Goal: Task Accomplishment & Management: Use online tool/utility

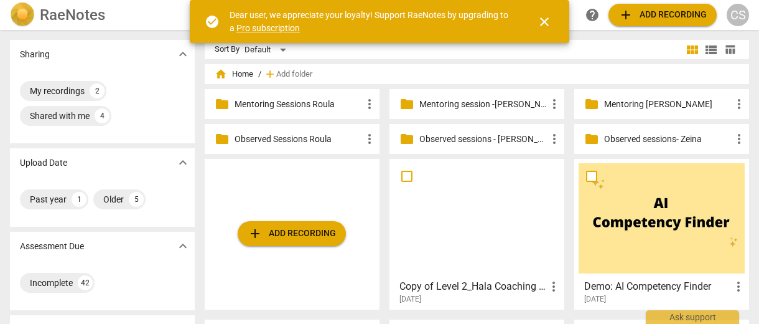
click at [482, 103] on p "Mentoring session -[PERSON_NAME]" at bounding box center [484, 104] width 128 height 13
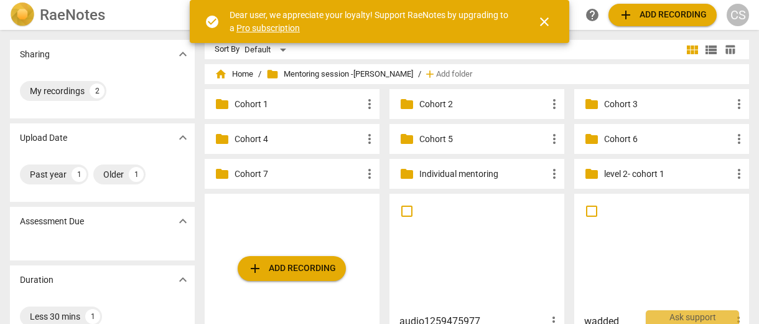
click at [250, 174] on p "Cohort 7" at bounding box center [299, 173] width 128 height 13
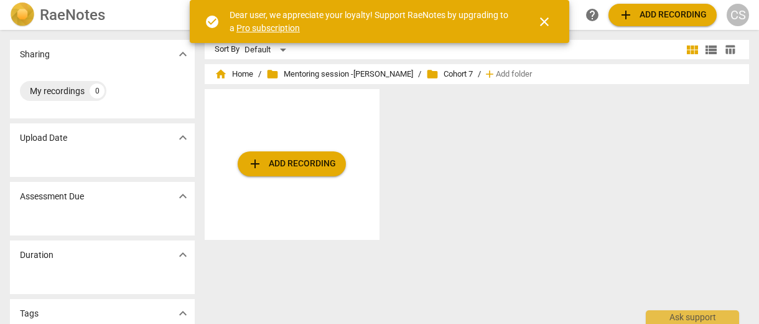
click at [279, 166] on span "add Add recording" at bounding box center [292, 163] width 88 height 15
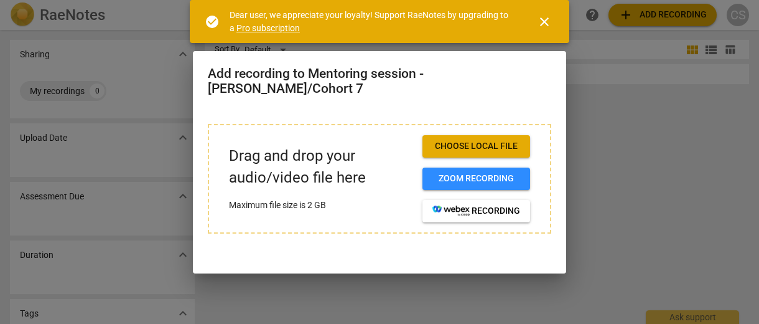
click at [475, 140] on span "Choose local file" at bounding box center [477, 146] width 88 height 12
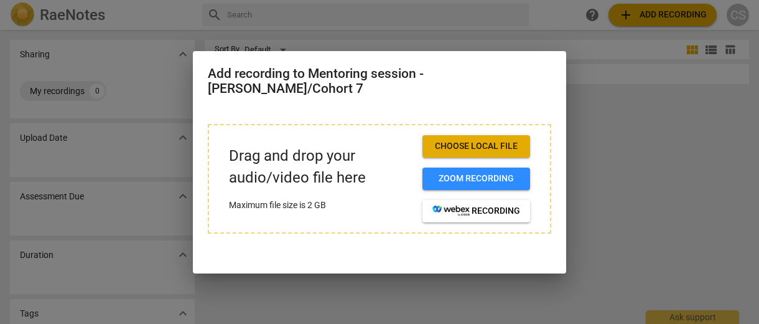
click at [505, 140] on span "Choose local file" at bounding box center [477, 146] width 88 height 12
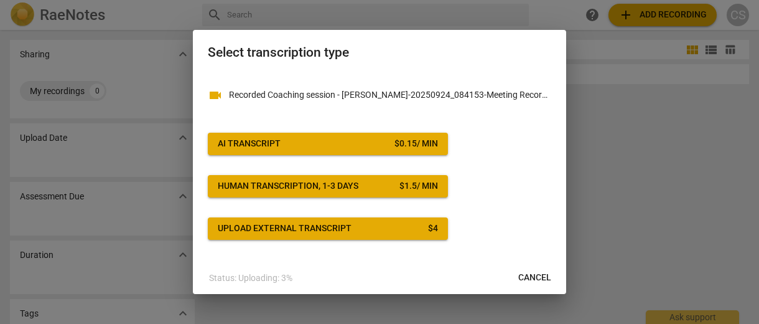
click at [384, 147] on span "AI Transcript $ 0.15 / min" at bounding box center [328, 144] width 220 height 12
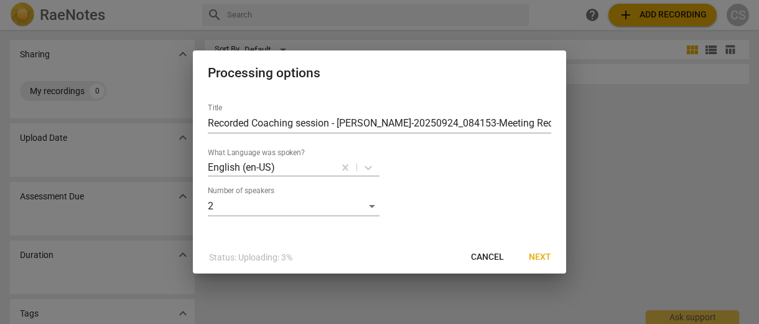
click at [532, 257] on span "Next" at bounding box center [540, 257] width 22 height 12
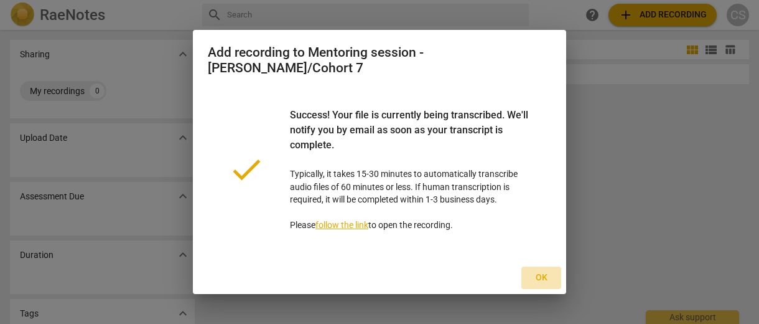
click at [542, 271] on span "Ok" at bounding box center [542, 277] width 20 height 12
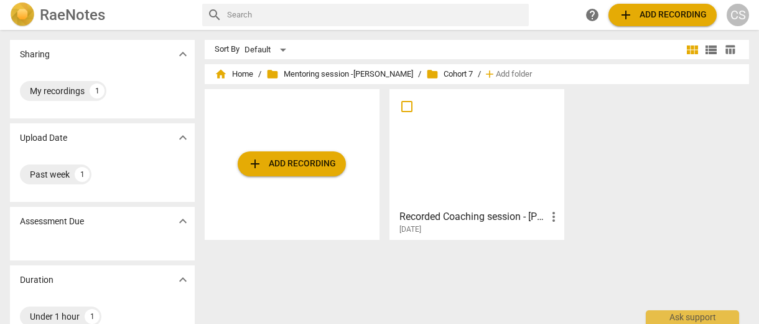
click at [521, 182] on div at bounding box center [477, 148] width 166 height 110
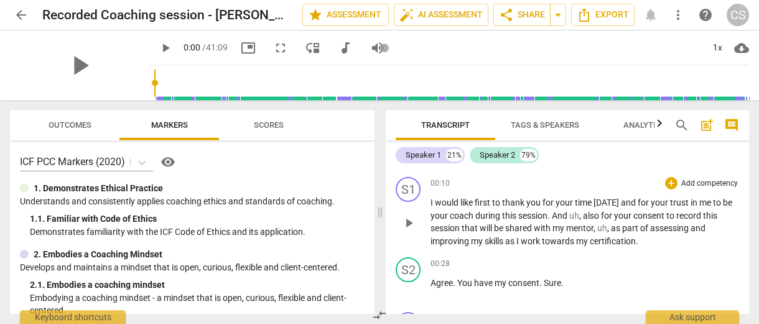
scroll to position [104, 0]
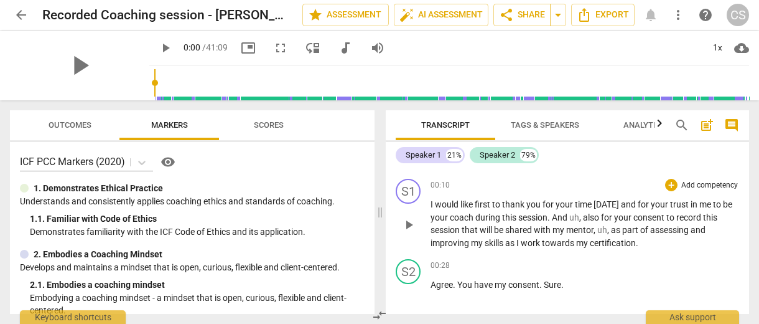
click at [715, 180] on p "Add competency" at bounding box center [709, 185] width 59 height 11
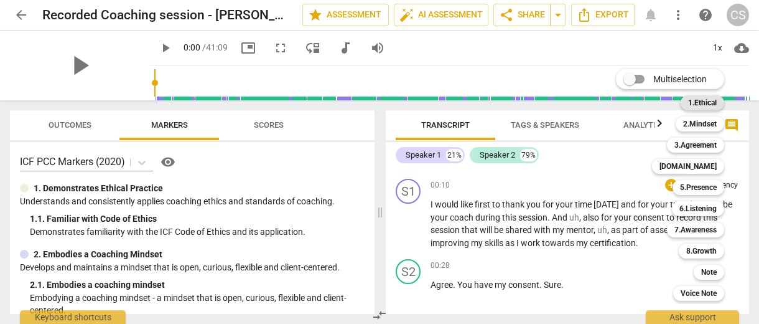
click at [710, 101] on b "1.Ethical" at bounding box center [702, 102] width 29 height 15
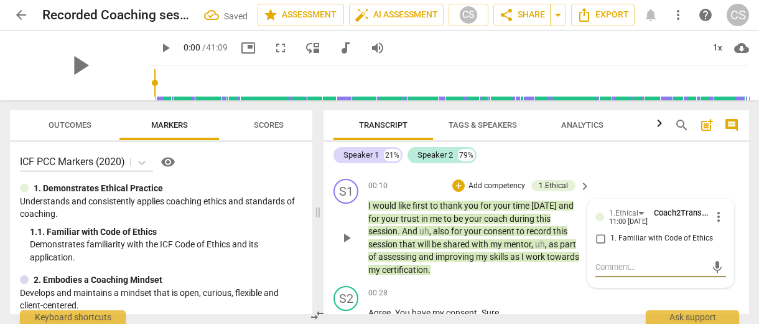
click at [598, 237] on input "1. Familiar with Code of Ethics" at bounding box center [601, 238] width 20 height 15
checkbox input "true"
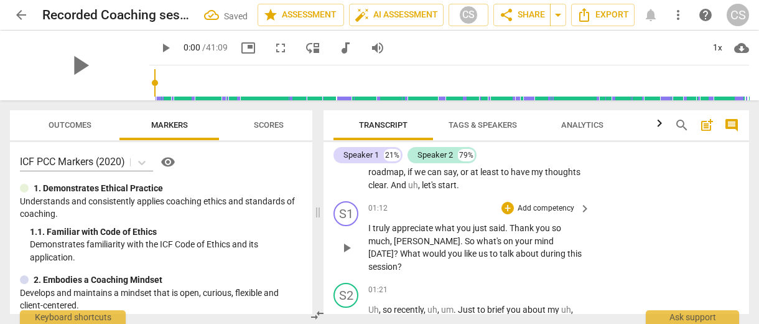
scroll to position [440, 0]
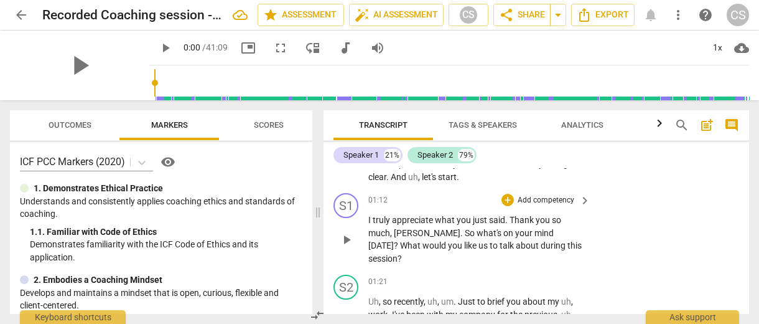
click at [541, 195] on p "Add competency" at bounding box center [546, 200] width 59 height 11
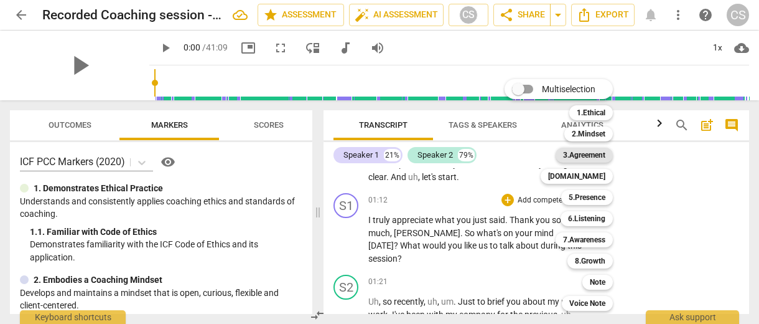
click at [596, 152] on b "3.Agreement" at bounding box center [584, 155] width 42 height 15
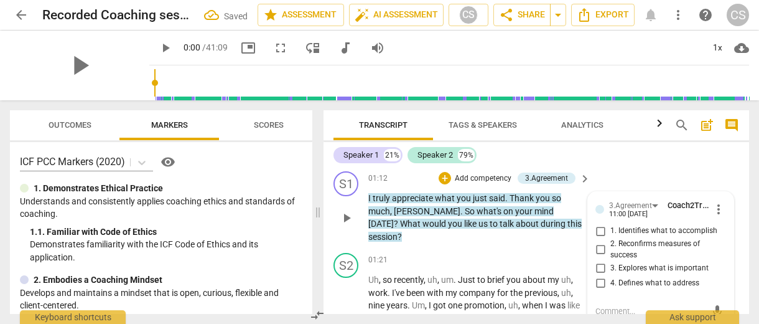
scroll to position [479, 0]
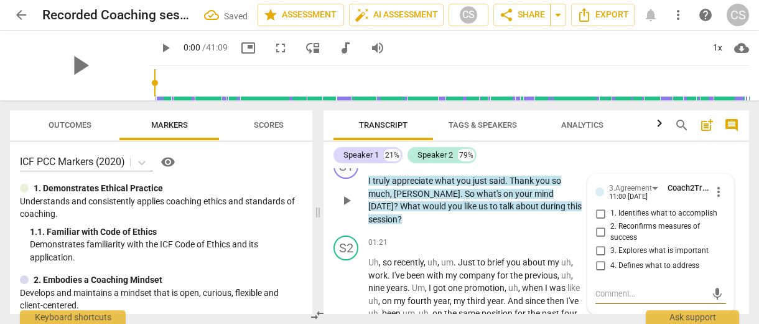
click at [605, 206] on input "1. Identifies what to accomplish" at bounding box center [601, 213] width 20 height 15
checkbox input "true"
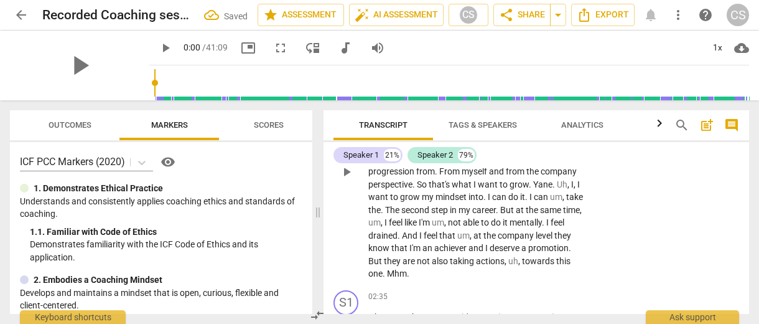
scroll to position [727, 0]
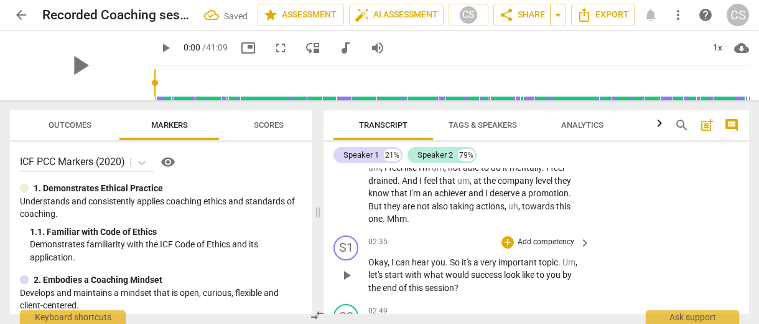
click at [546, 237] on p "Add competency" at bounding box center [546, 242] width 59 height 11
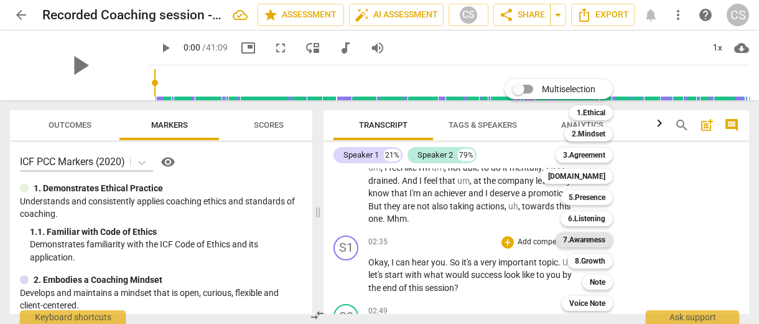
click at [585, 238] on b "7.Awareness" at bounding box center [584, 239] width 42 height 15
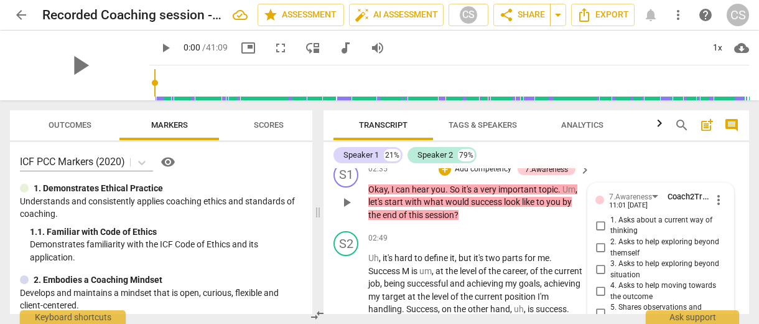
scroll to position [792, 0]
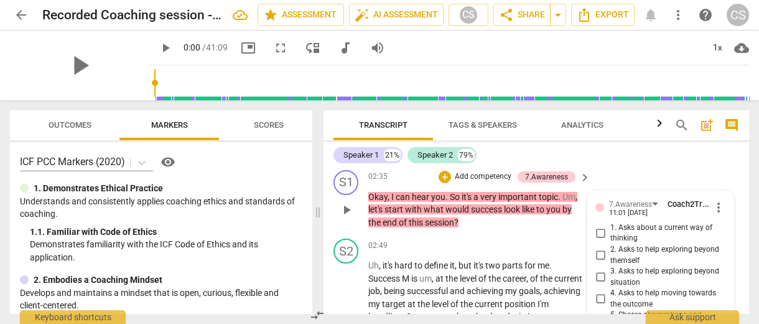
click at [711, 200] on span "more_vert" at bounding box center [718, 207] width 15 height 15
click at [716, 203] on li "Delete" at bounding box center [727, 207] width 43 height 24
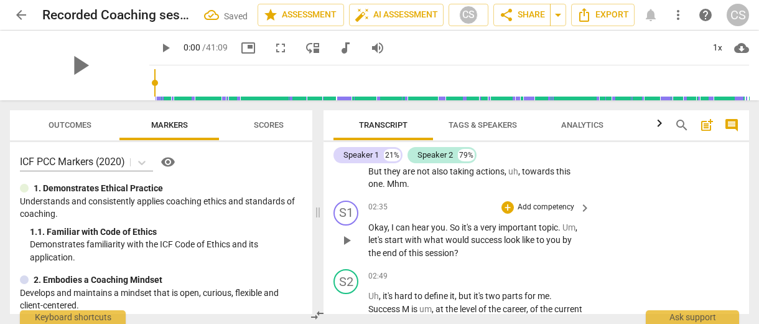
scroll to position [756, 0]
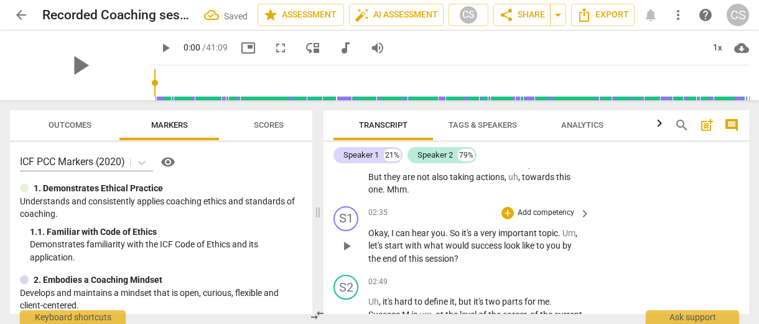
click at [545, 207] on p "Add competency" at bounding box center [546, 212] width 59 height 11
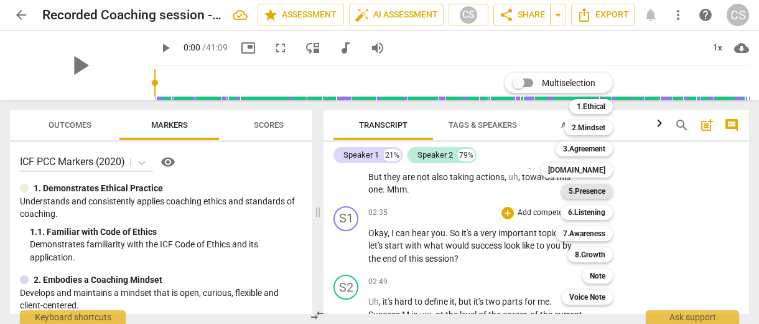
click at [594, 197] on b "5.Presence" at bounding box center [587, 191] width 37 height 15
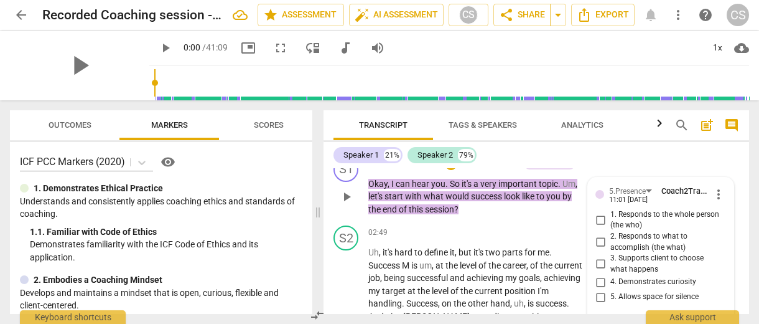
scroll to position [805, 0]
click at [713, 187] on span "more_vert" at bounding box center [718, 194] width 15 height 15
click at [721, 194] on li "Delete" at bounding box center [727, 194] width 43 height 24
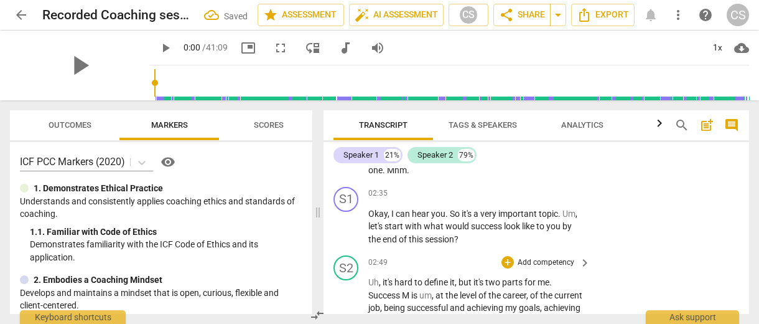
scroll to position [761, 0]
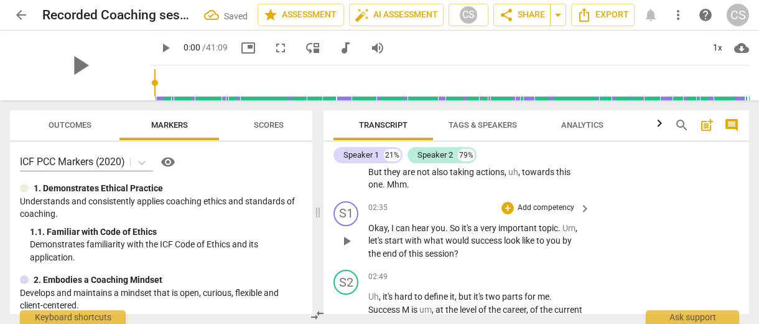
click at [555, 202] on p "Add competency" at bounding box center [546, 207] width 59 height 11
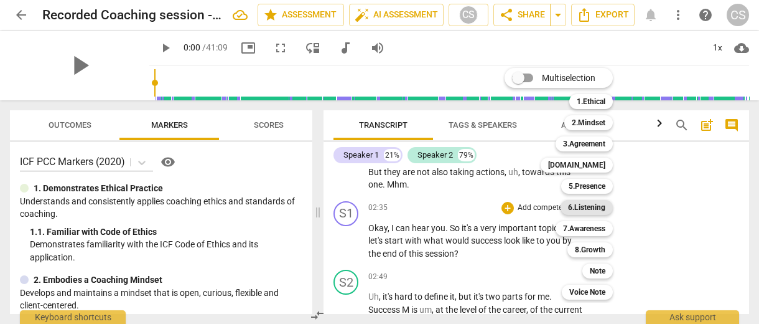
click at [586, 204] on b "6.Listening" at bounding box center [586, 207] width 37 height 15
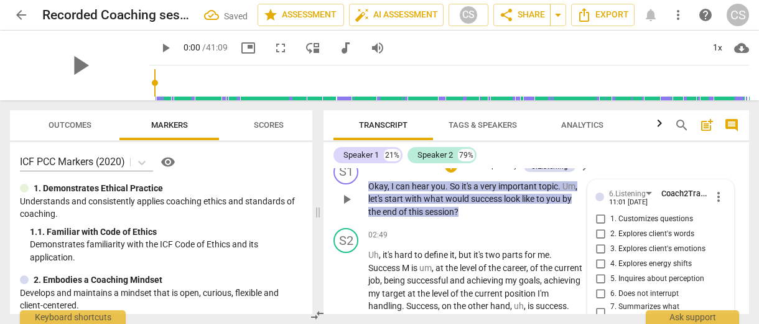
scroll to position [806, 0]
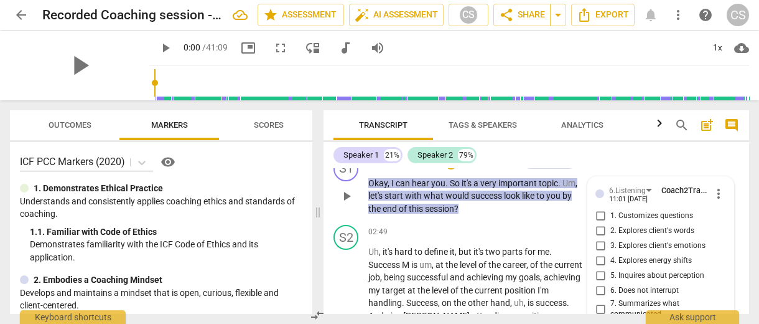
click at [601, 301] on input "7. Summarizes what communicated" at bounding box center [601, 308] width 20 height 15
checkbox input "true"
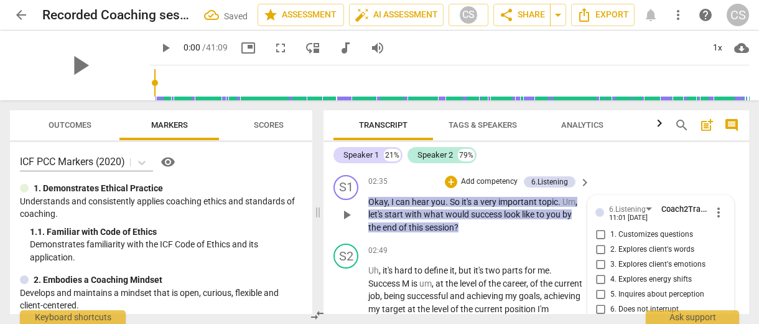
scroll to position [779, 0]
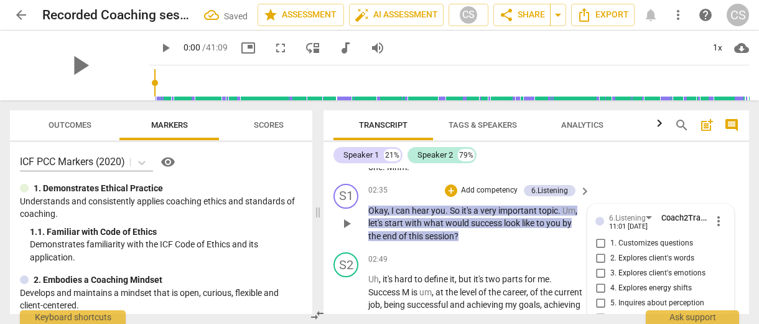
click at [600, 251] on input "2. Explores client's words" at bounding box center [601, 258] width 20 height 15
checkbox input "true"
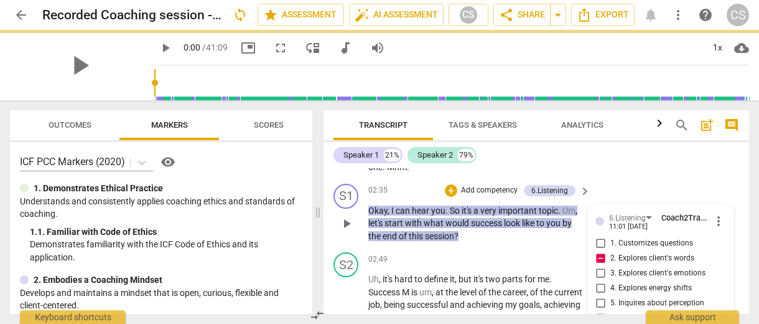
scroll to position [832, 0]
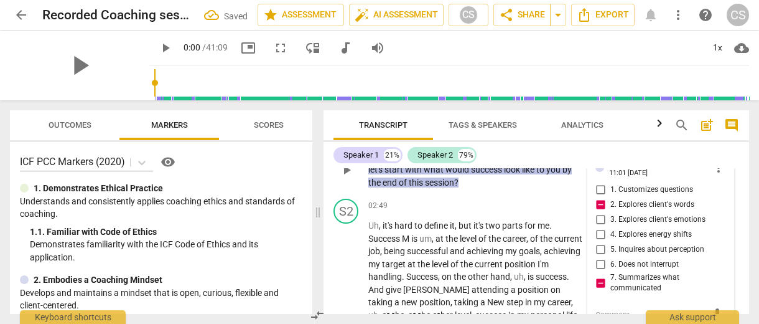
click at [599, 309] on textarea at bounding box center [651, 315] width 111 height 12
type textarea "h"
type textarea "he"
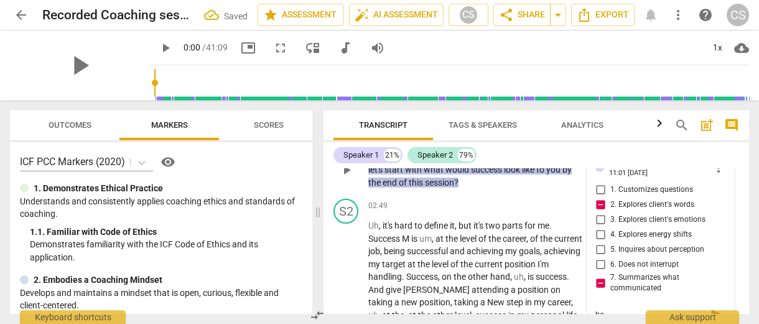
type textarea "her"
type textarea "here"
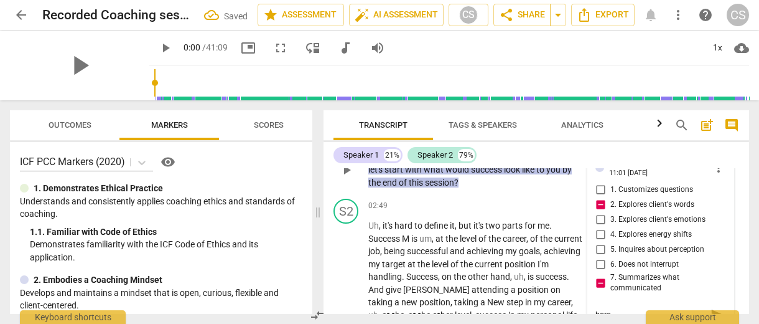
type textarea "here"
type textarea "here y"
type textarea "here yo"
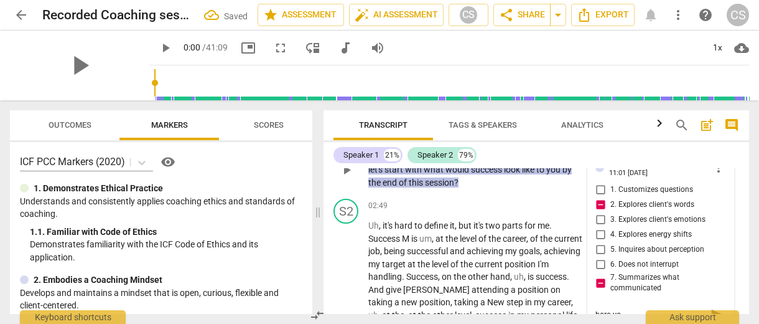
type textarea "here you"
type textarea "here you m"
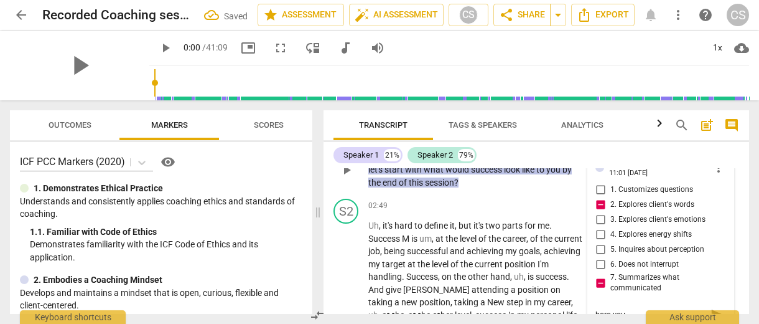
type textarea "here you m"
type textarea "here you mu"
type textarea "here you mus"
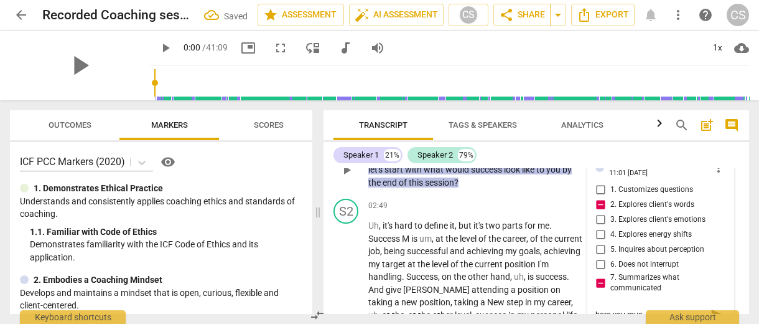
type textarea "here you must"
type textarea "here you must p"
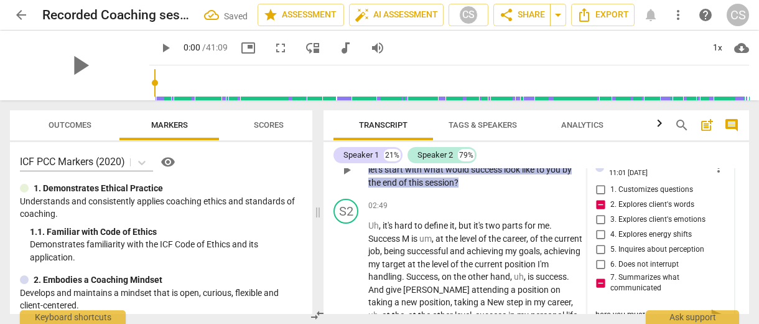
type textarea "here you must p"
type textarea "here you must pa"
type textarea "here you must par"
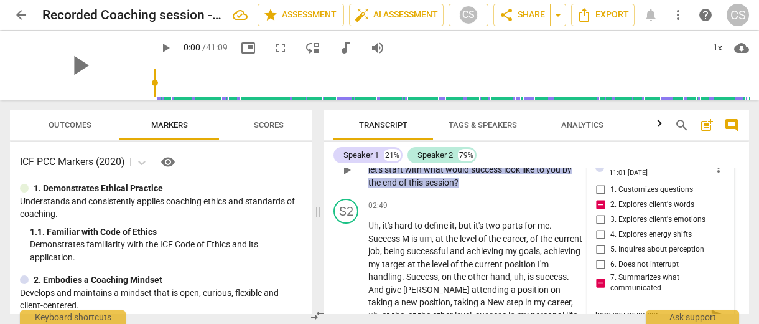
type textarea "here you must para"
type textarea "here you must parap"
type textarea "here you must paraph"
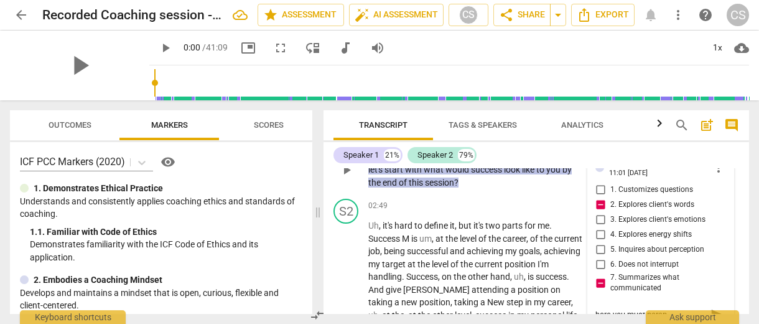
type textarea "here you must paraph"
type textarea "here you must paraphr"
type textarea "here you must paraphra"
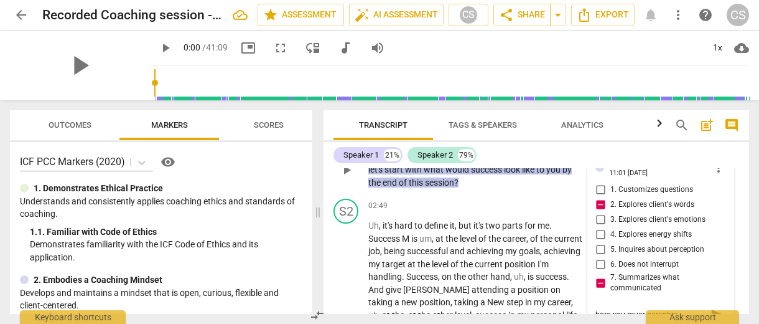
type textarea "here you must paraphras"
type textarea "here you must paraphrase"
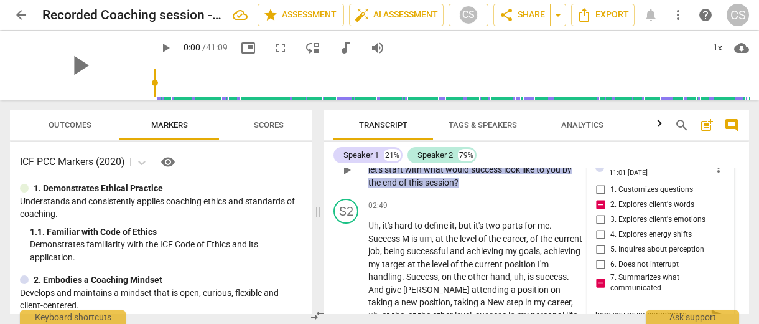
type textarea "here you must paraphrase"
type textarea "here you must paraphrase w"
type textarea "here you must paraphrase wh"
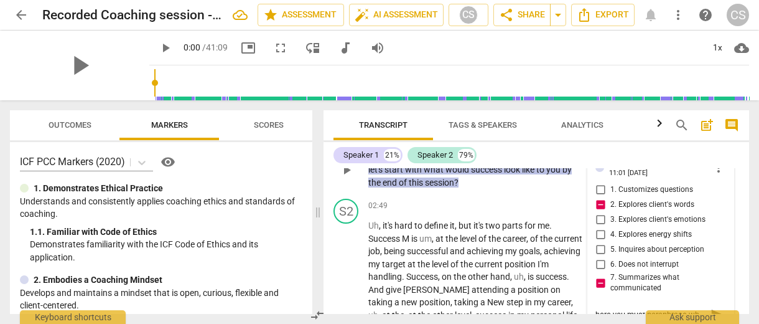
type textarea "here you must paraphrase wha"
type textarea "here you must paraphrase what"
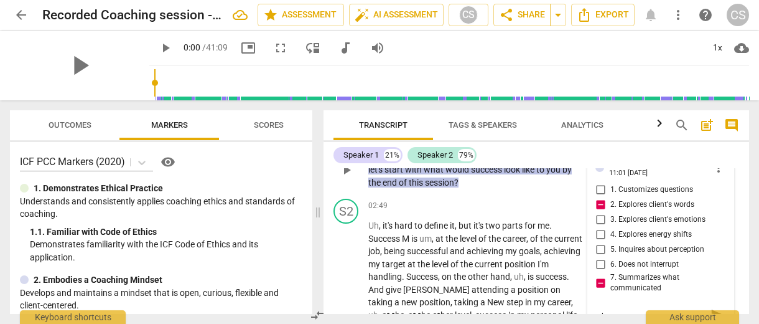
type textarea "here you must paraphrase what"
type textarea "here you must paraphrase what s"
type textarea "here you must paraphrase what sh"
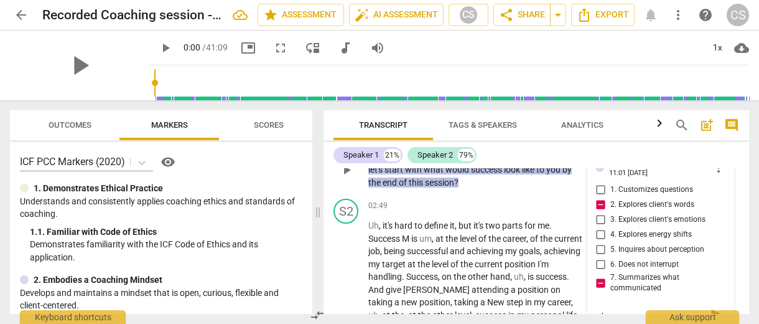
type textarea "here you must paraphrase what sh"
type textarea "here you must paraphrase what she"
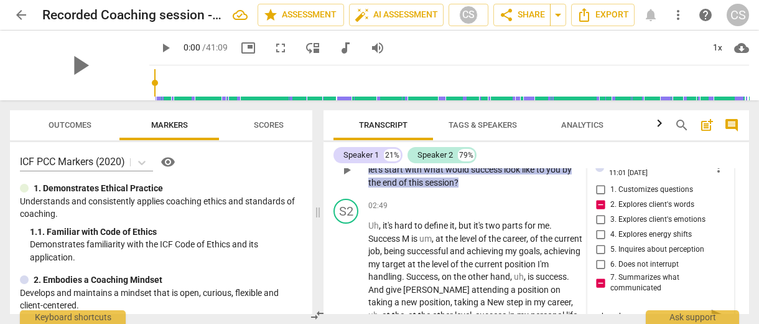
type textarea "here you must paraphrase what she s"
type textarea "here you must paraphrase what she sa"
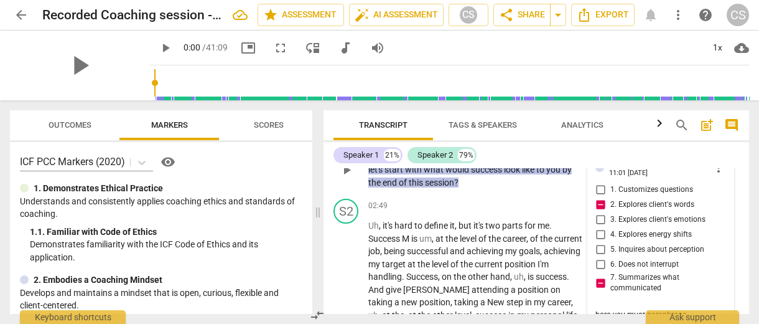
type textarea "here you must paraphrase what she sad"
type textarea "here you must paraphrase what she sad,"
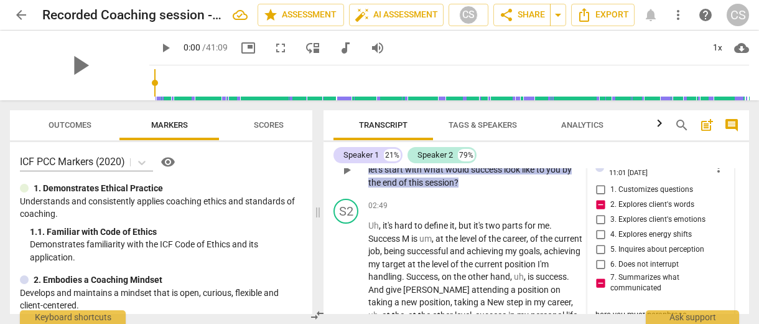
type textarea "here you must paraphrase what she sad,"
type textarea "here you must paraphrase what she sad, a"
type textarea "here you must paraphrase what she sad, an"
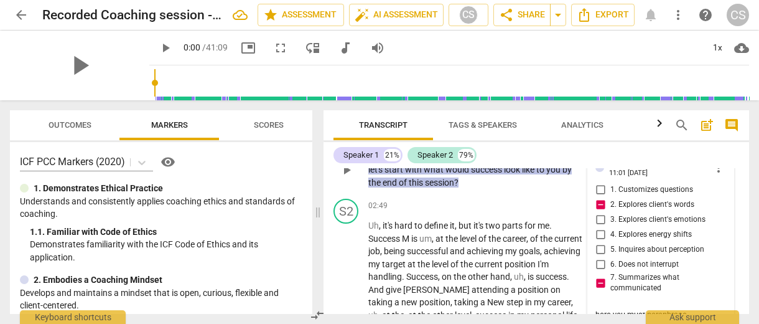
type textarea "here you must paraphrase what she sad, and"
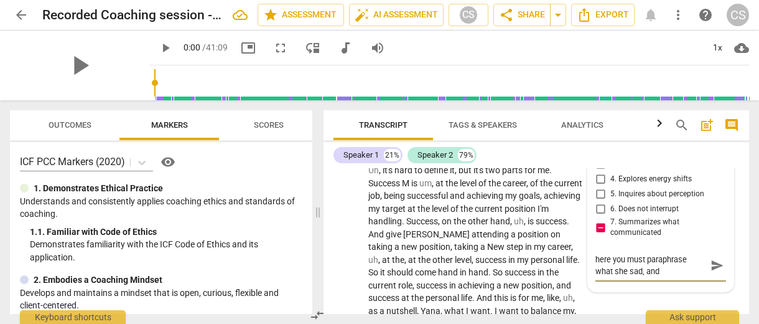
scroll to position [892, 0]
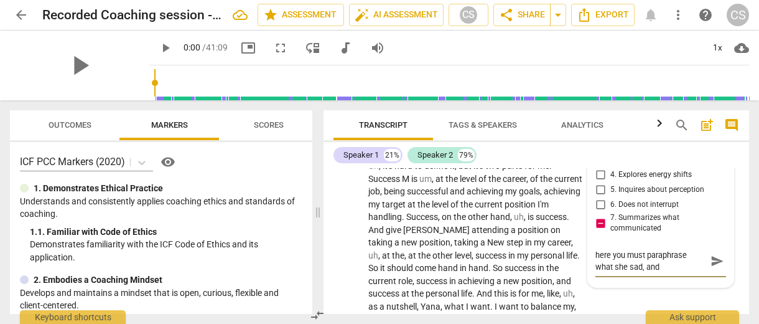
type textarea "here you must paraphrase what she sad, and"
type textarea "here you must paraphrase what she sad, and a"
type textarea "here you must paraphrase what she sad, and as"
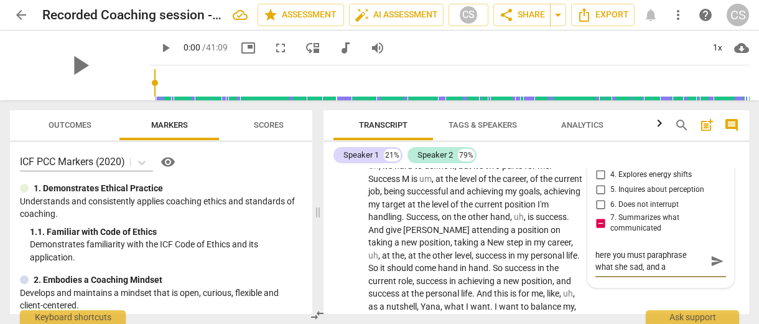
type textarea "here you must paraphrase what she sad, and as"
type textarea "here you must paraphrase what she sad, and ask"
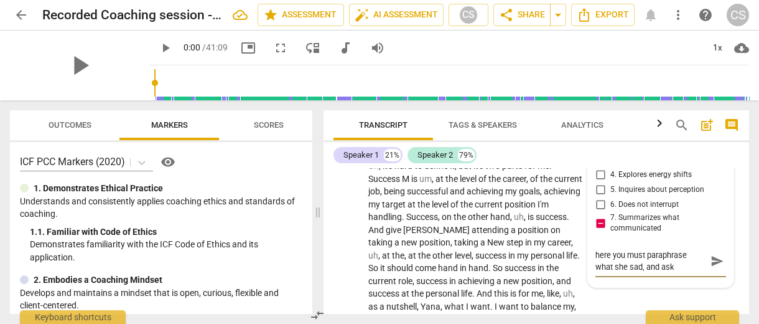
type textarea "here you must paraphrase what she sad, and ask a"
type textarea "here you must paraphrase what she sad, and ask ab"
type textarea "here you must paraphrase what she sad, and ask abo"
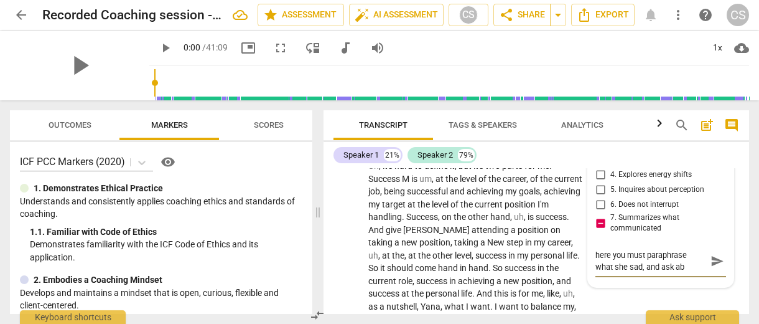
type textarea "here you must paraphrase what she sad, and ask abo"
type textarea "here you must paraphrase what she sad, and ask [PERSON_NAME]"
type textarea "here you must paraphrase what she sad, and ask about"
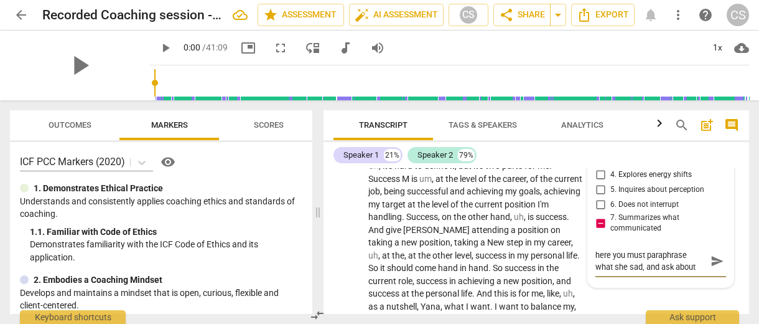
type textarea "here you must paraphrase what she sad, and ask about"
type textarea "here you must paraphrase what she sad, and ask about h"
type textarea "here you must paraphrase what she sad, and ask about he"
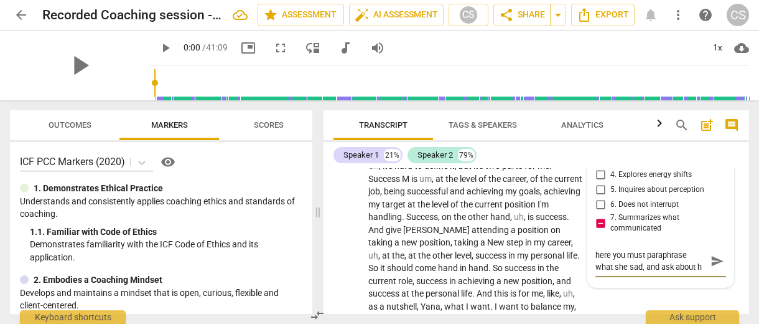
type textarea "here you must paraphrase what she sad, and ask about he"
type textarea "here you must paraphrase what she sad, and ask about her"
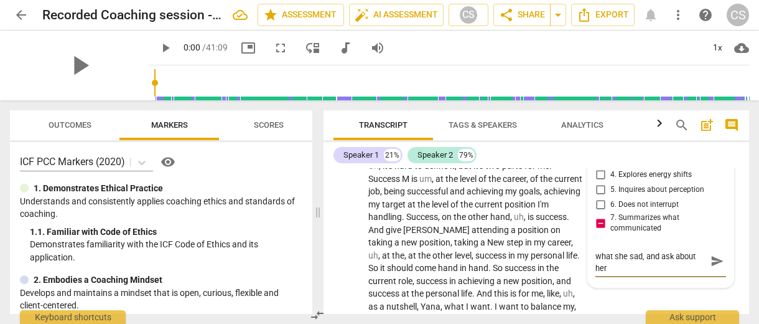
type textarea "here you must paraphrase what she sad, and ask about her"
type textarea "here you must paraphrase what she sad, and ask about her l"
type textarea "here you must paraphrase what she sad, and ask about her li"
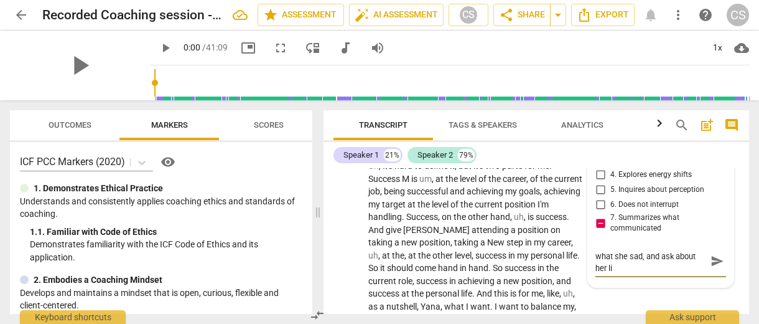
type textarea "here you must paraphrase what she sad, and ask about her lim"
type textarea "here you must paraphrase what she sad, and ask about her limi"
type textarea "here you must paraphrase what she sad, and ask about her limit"
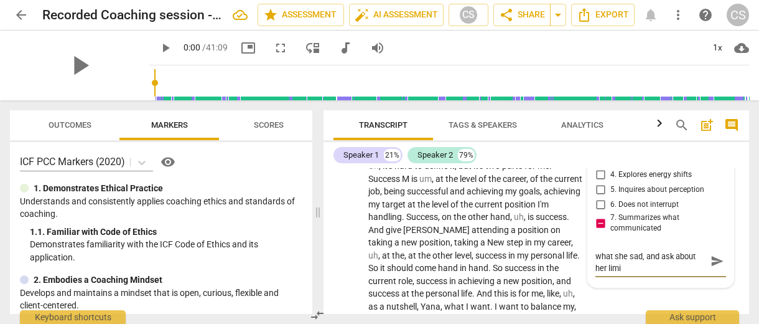
type textarea "here you must paraphrase what she sad, and ask about her limit"
type textarea "here you must paraphrase what she sad, and ask about her limiti"
type textarea "here you must paraphrase what she sad, and ask about her limitin"
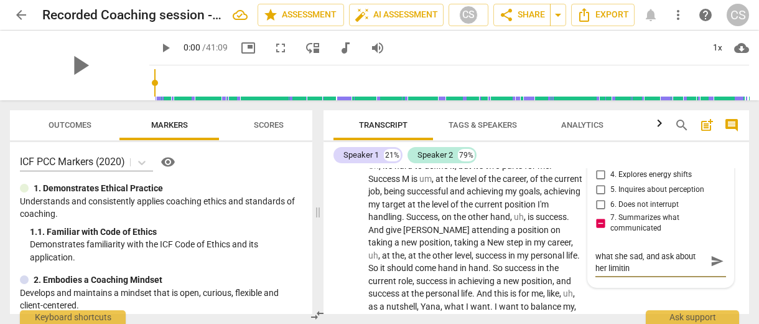
type textarea "here you must paraphrase what she sad, and ask about her limiting"
type textarea "here you must paraphrase what she sad, and ask about her limiting b"
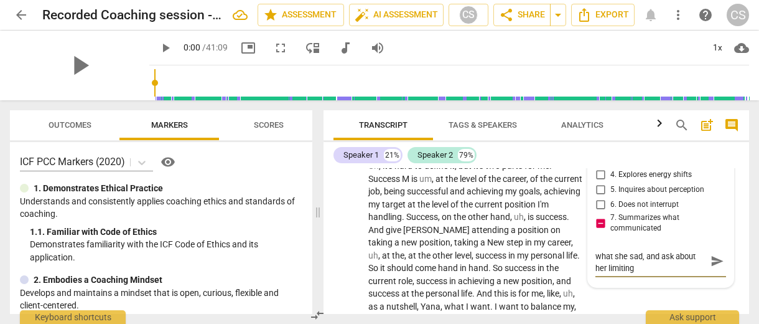
type textarea "here you must paraphrase what she sad, and ask about her limiting b"
type textarea "here you must paraphrase what she sad, and ask about her limiting be"
type textarea "here you must paraphrase what she sad, and ask about her limiting bel"
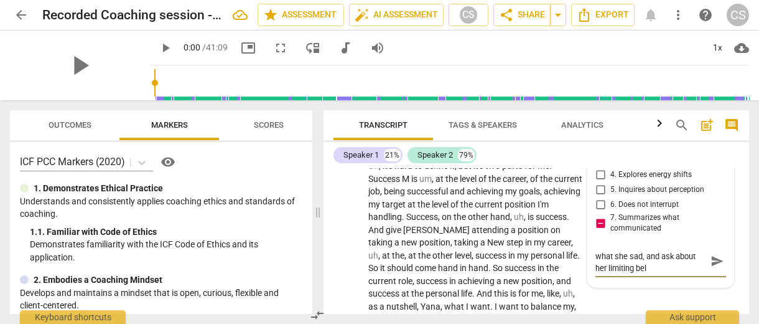
type textarea "here you must paraphrase what she sad, and ask about her limiting beli"
type textarea "here you must paraphrase what she sad, and ask about her limiting belie"
type textarea "here you must paraphrase what she sad, and ask about her limiting belief"
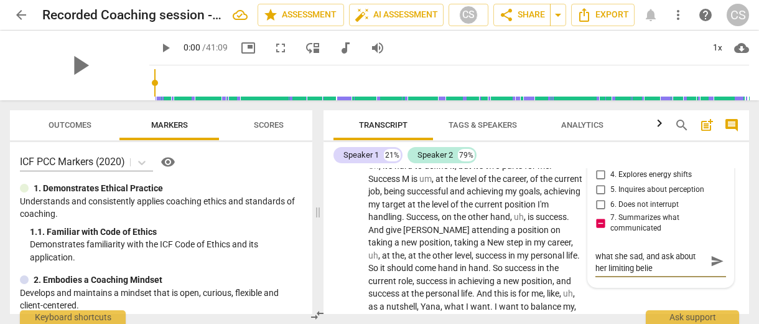
type textarea "here you must paraphrase what she sad, and ask about her limiting belief"
type textarea "here you must paraphrase what she sad, and ask about her limiting beliefs"
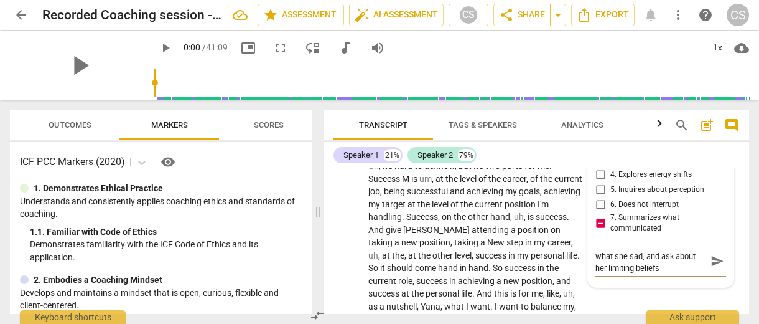
scroll to position [0, 0]
type textarea "here you must paraphrase what she sad, and ask about her limiting beliefs i"
type textarea "here you must paraphrase what she sad, and ask about her limiting beliefs I"
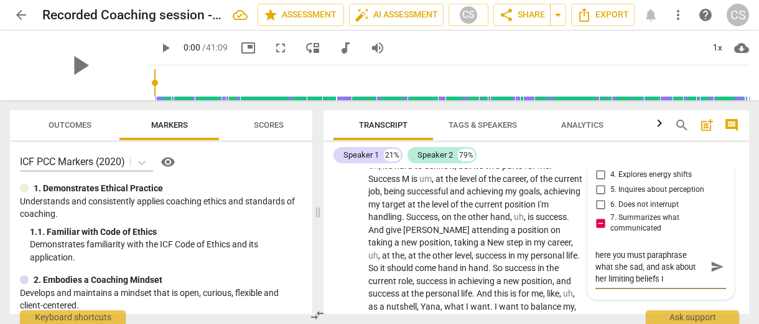
type textarea "here you must paraphrase what she sad, and ask about her limiting beliefs I a"
type textarea "here you must paraphrase what she sad, and ask about her limiting beliefs I am"
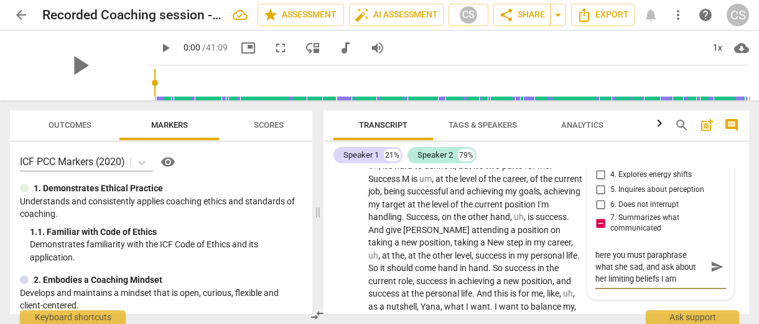
type textarea "here you must paraphrase what she sad, and ask about her limiting beliefs I am"
type textarea "here you must paraphrase what she sad, and ask about her limiting beliefs I am n"
type textarea "here you must paraphrase what she sad, and ask about her limiting beliefs I am …"
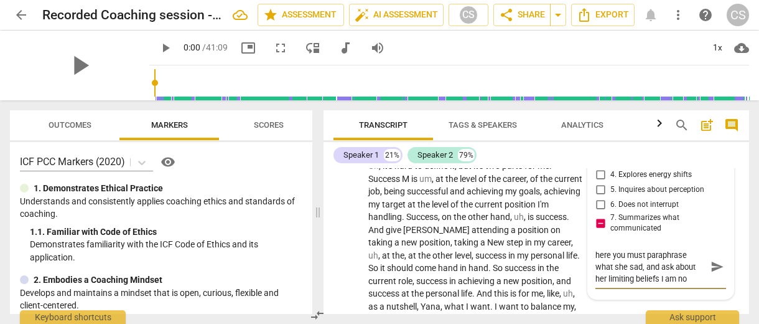
type textarea "here you must paraphrase what she sad, and ask about her limiting beliefs I am …"
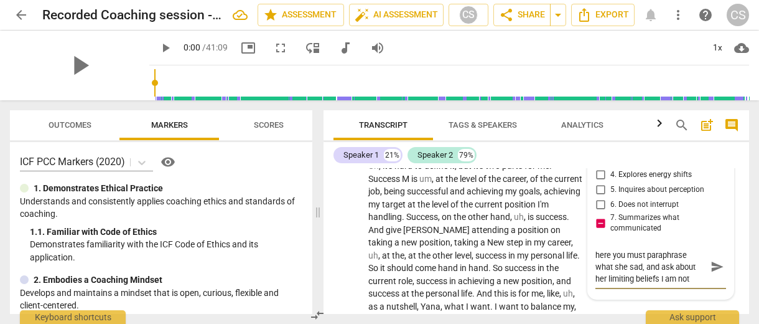
type textarea "here you must paraphrase what she sad, and ask about her limiting beliefs I am …"
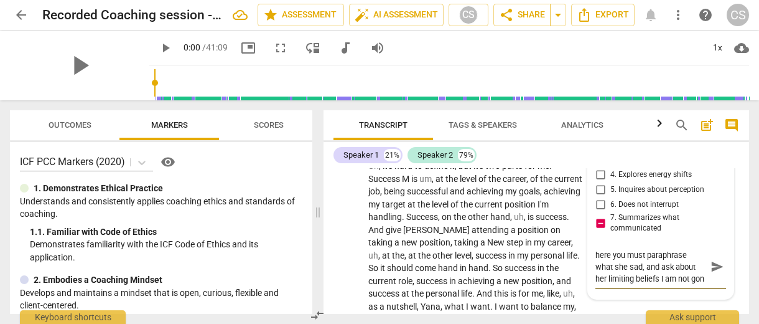
scroll to position [11, 0]
type textarea "here you must paraphrase what she sad, and ask about her limiting beliefs I am …"
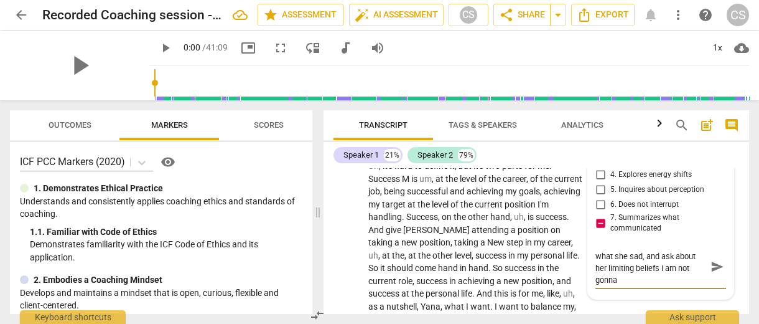
type textarea "here you must paraphrase what she sad, and ask about her limiting beliefs I am …"
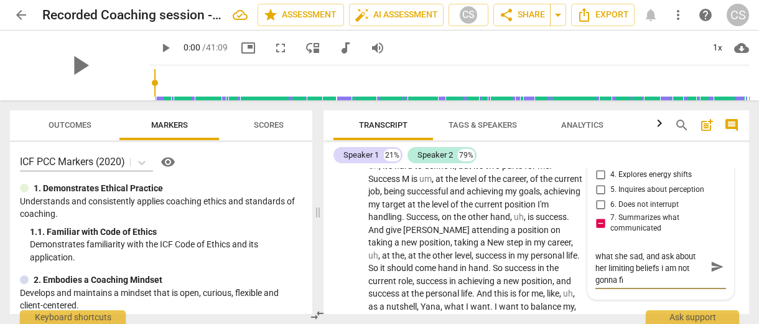
type textarea "here you must paraphrase what she sad, and ask about her limiting beliefs I am …"
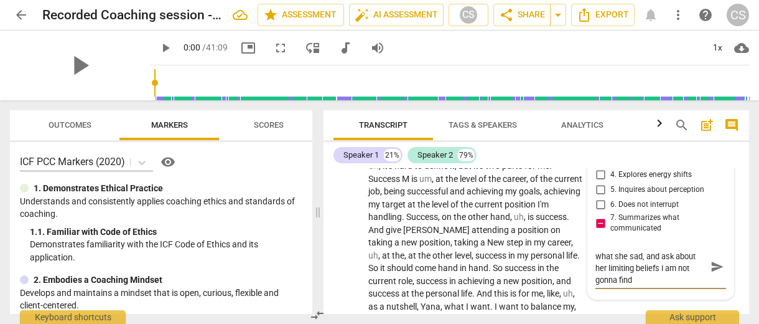
type textarea "here you must paraphrase what she sad, and ask about her limiting beliefs I am …"
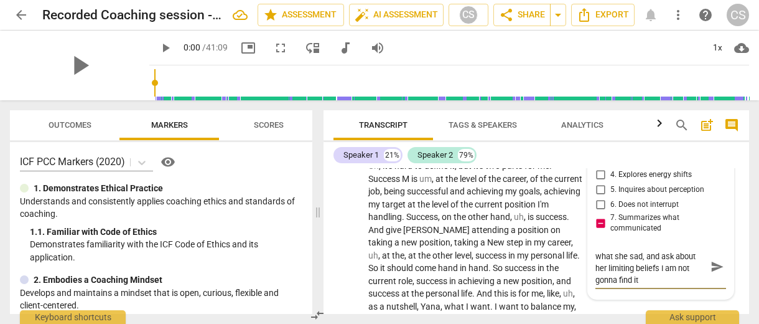
type textarea "here you must paraphrase what she sad, and ask about her limiting beliefs I am …"
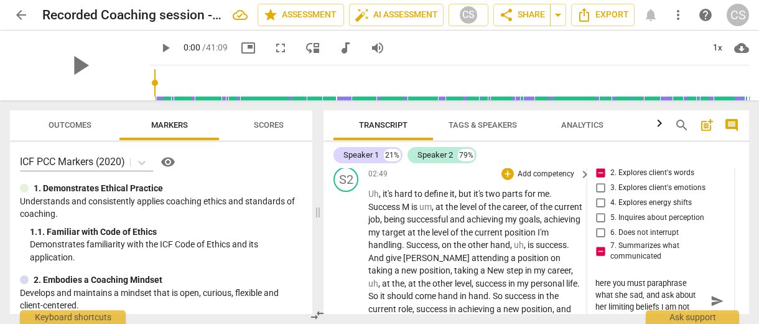
scroll to position [0, 0]
click at [478, 278] on span "success" at bounding box center [492, 283] width 33 height 10
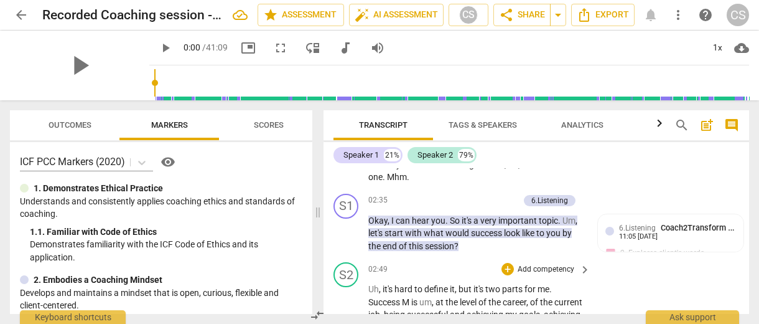
scroll to position [767, 0]
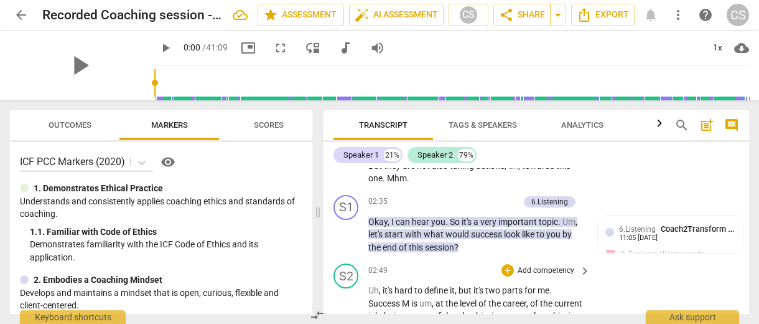
click at [461, 263] on div "02:49 + Add competency keyboard_arrow_right" at bounding box center [479, 270] width 223 height 14
drag, startPoint x: 362, startPoint y: 210, endPoint x: 383, endPoint y: 207, distance: 20.9
click at [383, 207] on div "S1 play_arrow pause 02:35 + Add competency 6.Listening keyboard_arrow_right Oka…" at bounding box center [537, 224] width 426 height 69
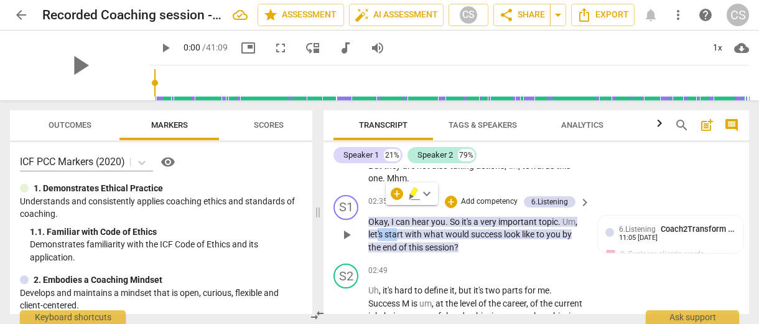
drag, startPoint x: 365, startPoint y: 209, endPoint x: 396, endPoint y: 206, distance: 30.7
click at [396, 206] on div "S1 play_arrow pause 02:35 + Add competency 6.Listening keyboard_arrow_right Oka…" at bounding box center [537, 224] width 426 height 69
drag, startPoint x: 565, startPoint y: 195, endPoint x: 404, endPoint y: 214, distance: 161.8
click at [404, 215] on p "Okay , I can hear you . So it's a very important topic . Um , let's start with …" at bounding box center [476, 234] width 216 height 39
click at [422, 195] on div "+" at bounding box center [417, 193] width 12 height 12
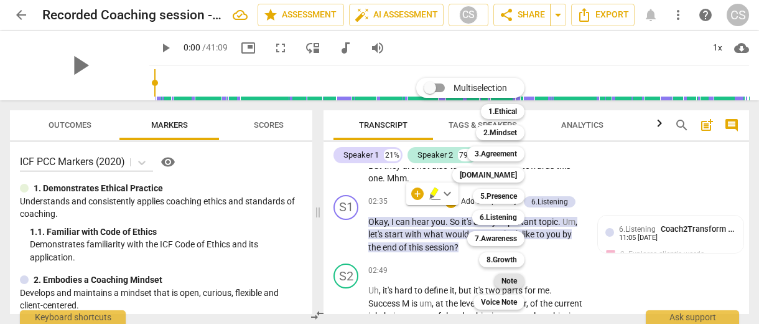
click at [504, 279] on b "Note" at bounding box center [510, 280] width 16 height 15
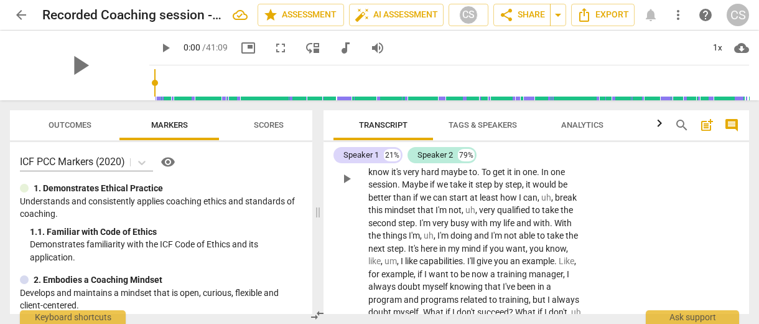
scroll to position [1048, 0]
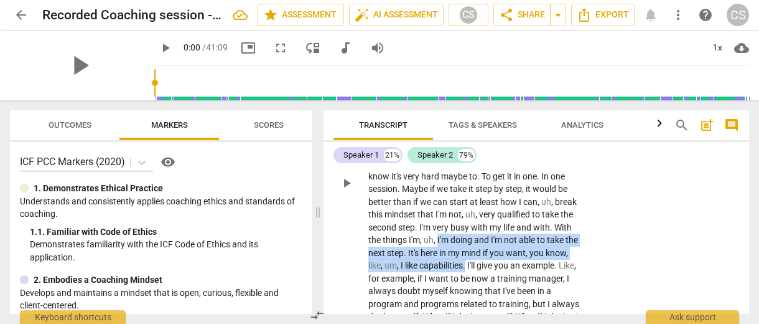
drag, startPoint x: 438, startPoint y: 205, endPoint x: 469, endPoint y: 232, distance: 40.6
click at [469, 232] on p "Uh , it's hard to define it , but it's two parts for me . Success M is um , at …" at bounding box center [476, 182] width 216 height 357
click at [482, 219] on div "+" at bounding box center [482, 218] width 12 height 12
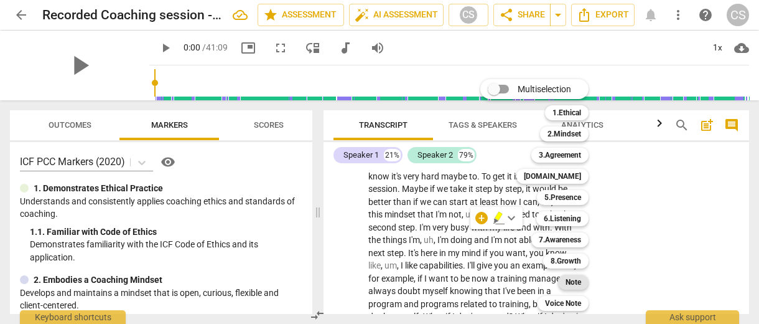
click at [571, 279] on b "Note" at bounding box center [574, 282] width 16 height 15
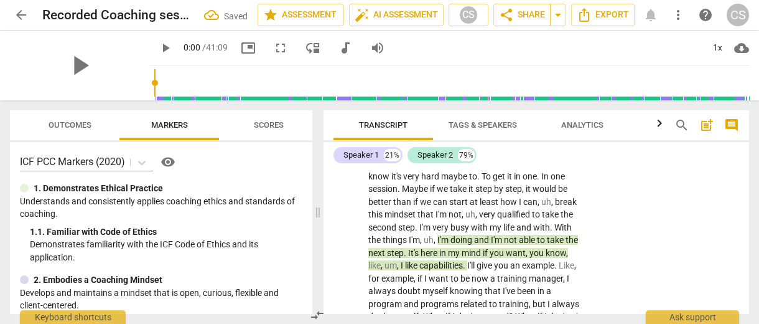
scroll to position [834, 0]
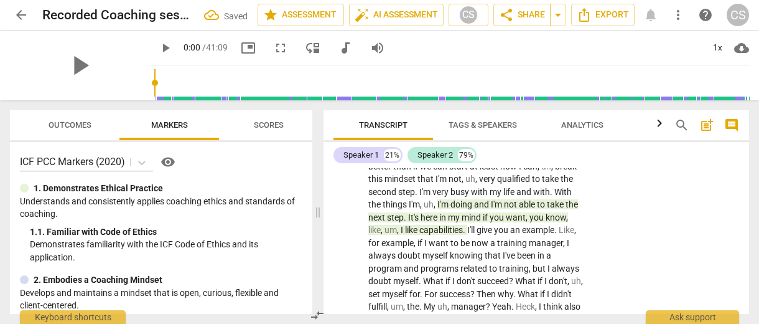
scroll to position [1081, 0]
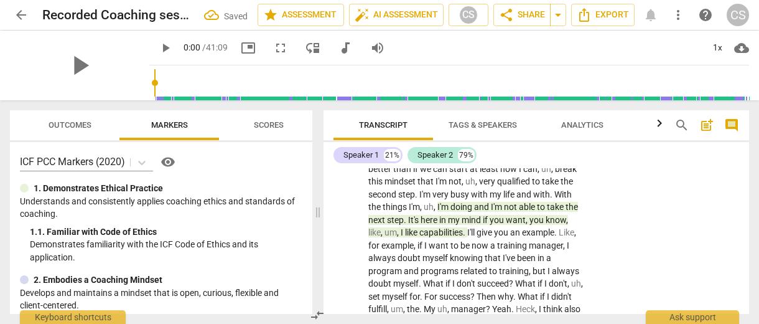
click at [474, 227] on span "I'll" at bounding box center [471, 232] width 9 height 10
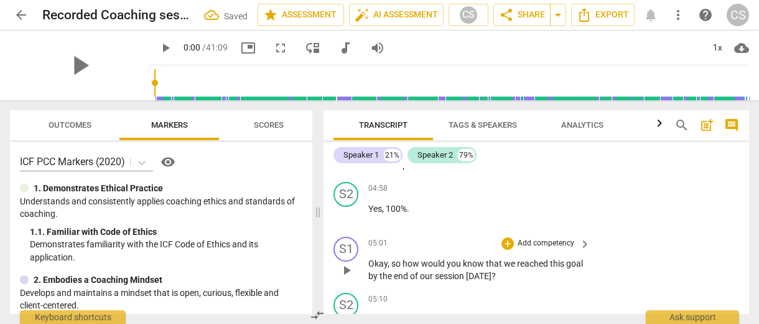
scroll to position [1332, 0]
click at [537, 237] on p "Add competency" at bounding box center [546, 242] width 59 height 11
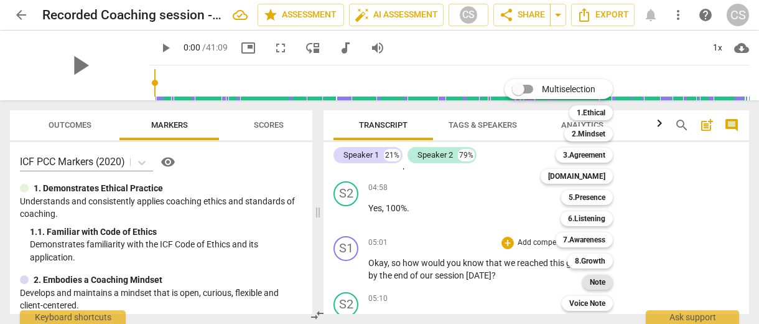
click at [596, 277] on b "Note" at bounding box center [598, 282] width 16 height 15
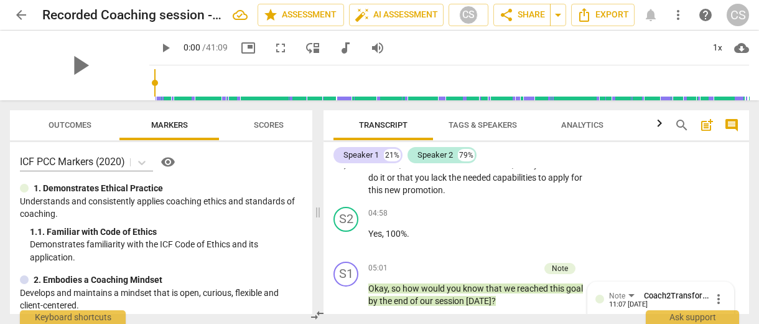
scroll to position [1324, 0]
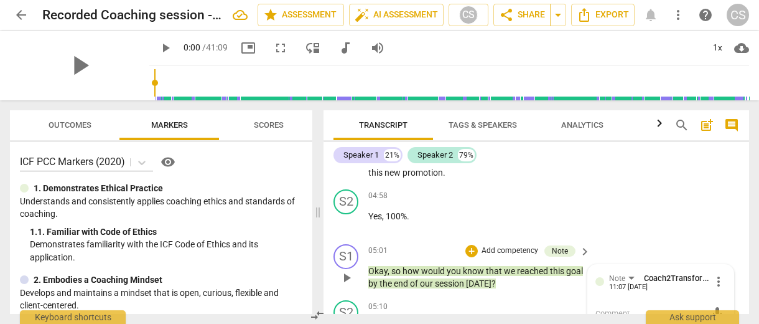
click at [497, 245] on p "Add competency" at bounding box center [510, 250] width 59 height 11
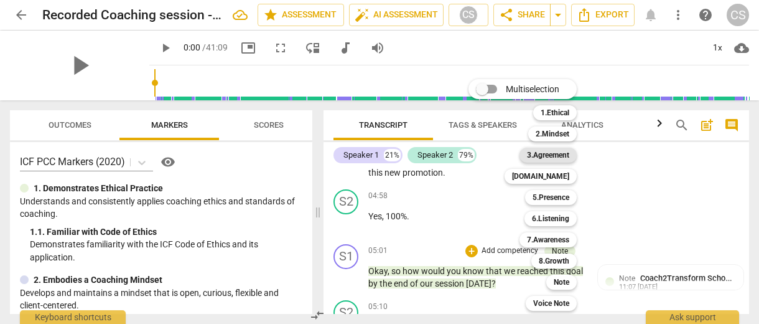
click at [565, 159] on b "3.Agreement" at bounding box center [548, 155] width 42 height 15
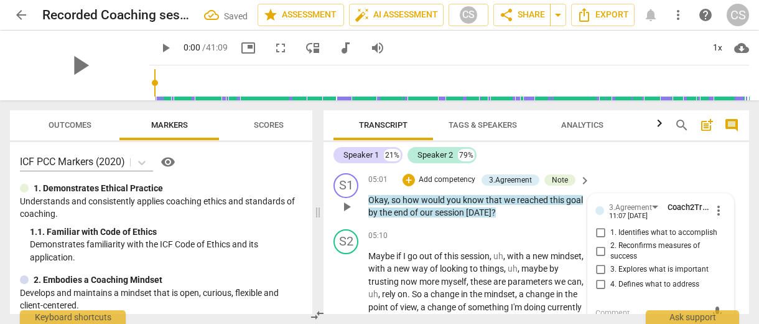
scroll to position [1393, 0]
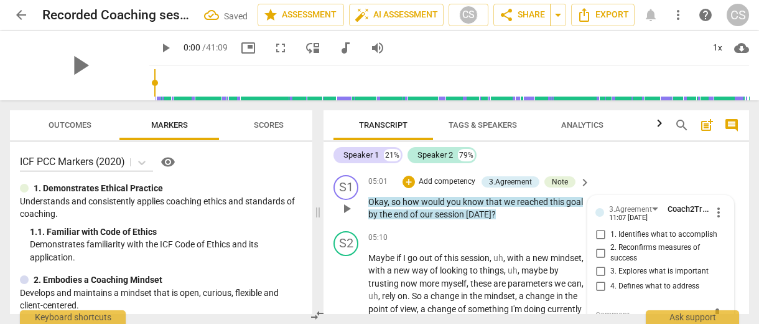
click at [599, 264] on input "3. Explores what is important" at bounding box center [601, 271] width 20 height 15
click at [598, 264] on input "3. Explores what is important" at bounding box center [601, 271] width 20 height 15
click at [599, 245] on input "2. Reconfirms measures of success" at bounding box center [601, 252] width 20 height 15
click at [601, 279] on input "4. Defines what to address" at bounding box center [601, 286] width 20 height 15
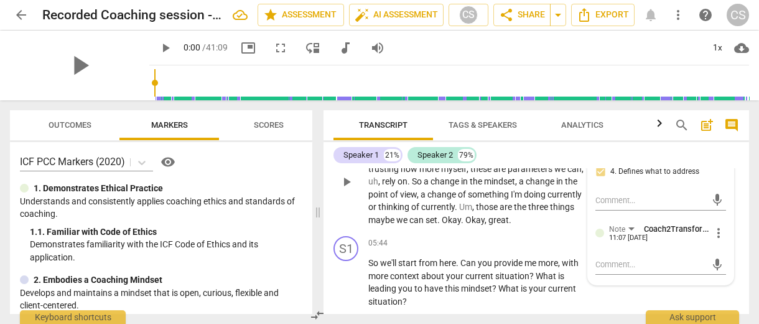
scroll to position [1513, 0]
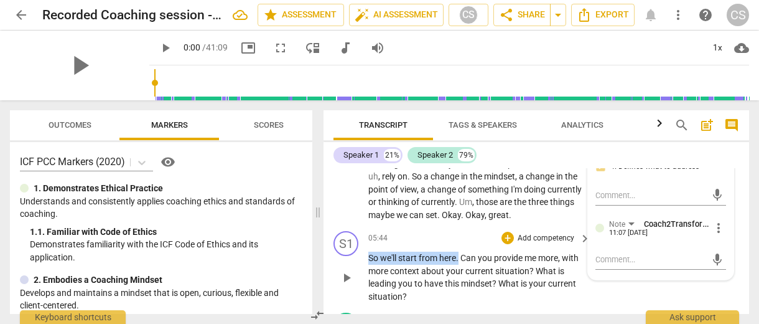
drag, startPoint x: 460, startPoint y: 234, endPoint x: 368, endPoint y: 232, distance: 91.5
click at [368, 251] on p "So we'll start from here . Can you provide me more , with more context about yo…" at bounding box center [476, 276] width 216 height 51
click at [477, 216] on div "+" at bounding box center [473, 216] width 12 height 12
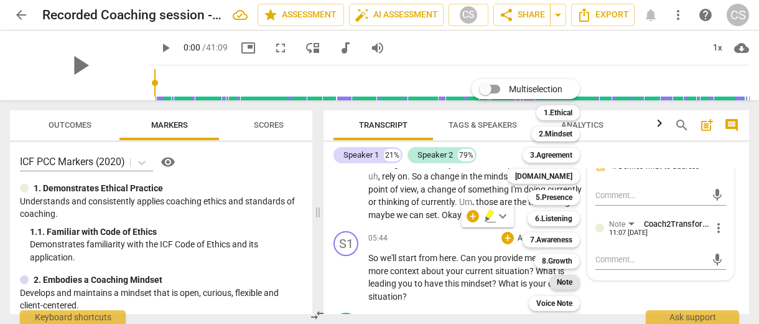
click at [563, 281] on b "Note" at bounding box center [565, 282] width 16 height 15
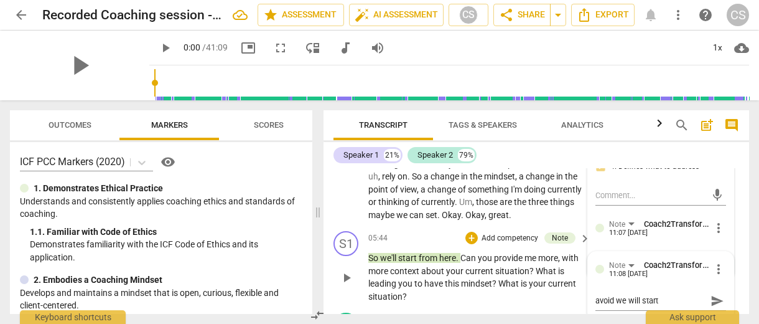
click at [464, 273] on p "So we'll start from here . Can you provide me more , with more context about yo…" at bounding box center [476, 276] width 216 height 51
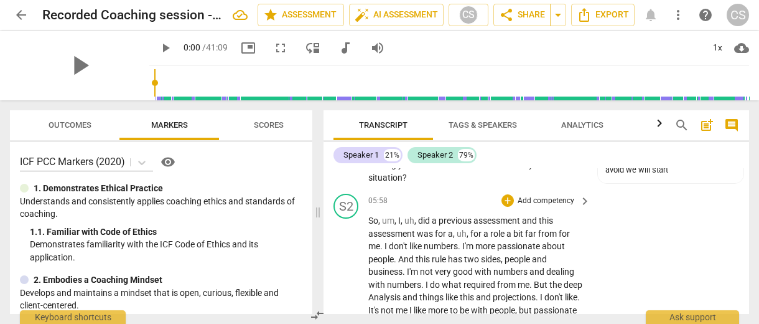
scroll to position [1633, 0]
